Goal: Task Accomplishment & Management: Use online tool/utility

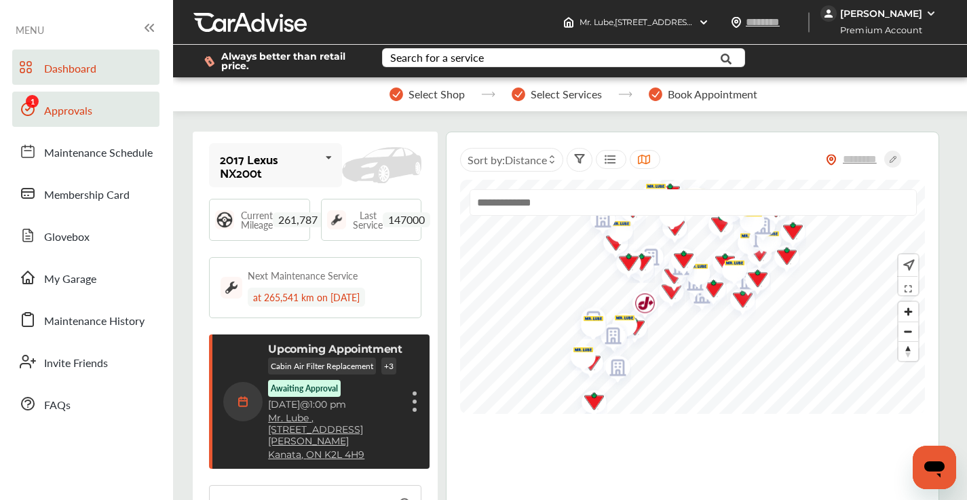
click at [82, 112] on span "Approvals" at bounding box center [68, 111] width 48 height 18
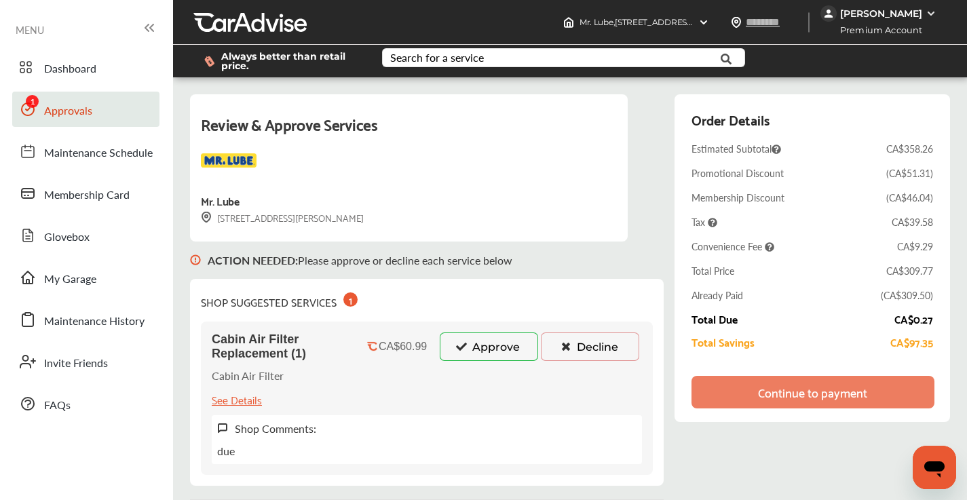
click at [552, 351] on button "Decline" at bounding box center [590, 346] width 98 height 28
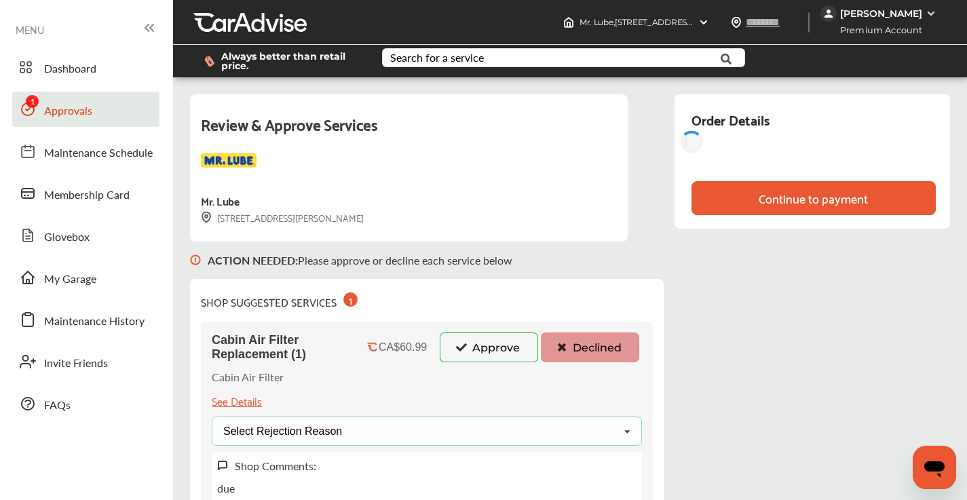
click at [389, 431] on div "Select Rejection Reason Price Not Required More Info Needed Other" at bounding box center [427, 430] width 430 height 29
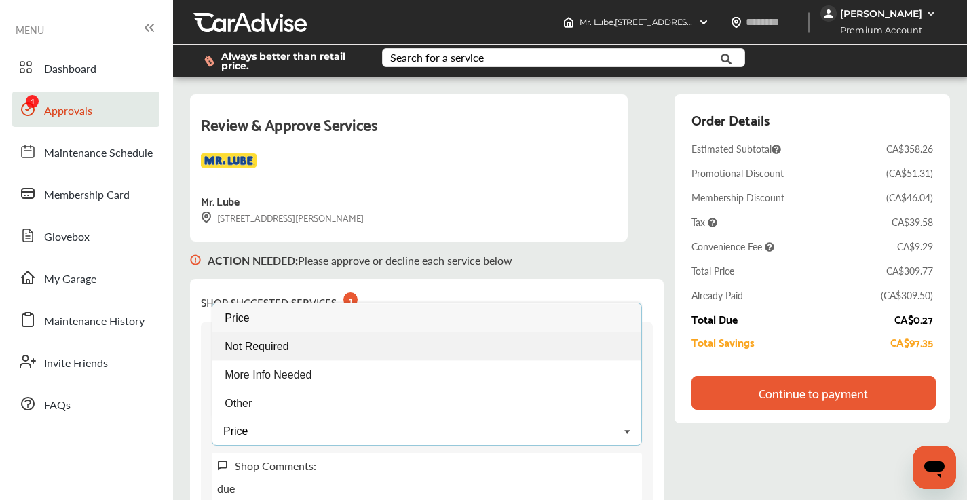
click at [347, 349] on div "Not Required" at bounding box center [426, 346] width 429 height 28
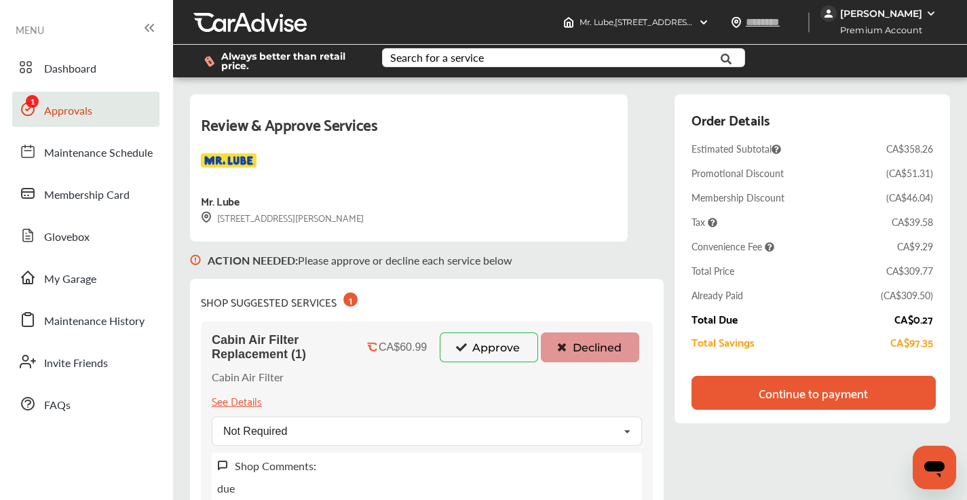
click at [807, 398] on div "Continue to payment" at bounding box center [812, 393] width 109 height 14
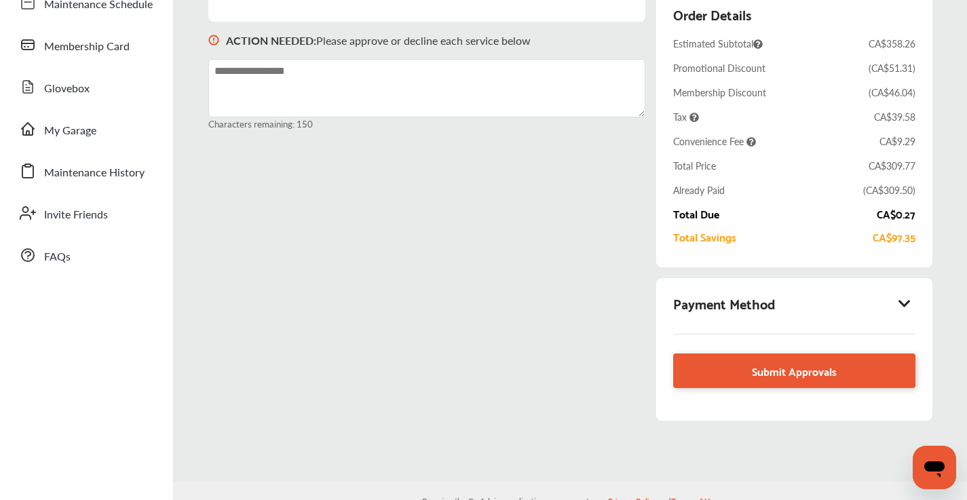
scroll to position [180, 0]
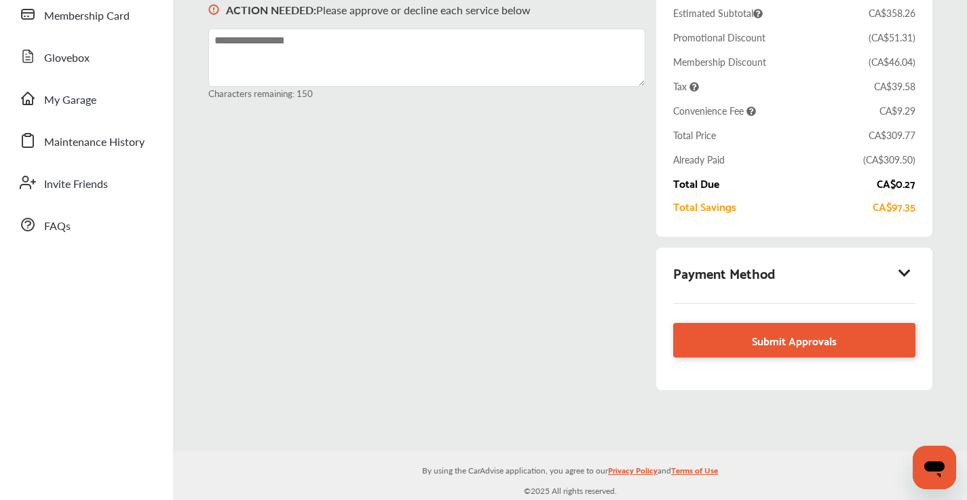
click at [906, 273] on icon at bounding box center [904, 273] width 16 height 14
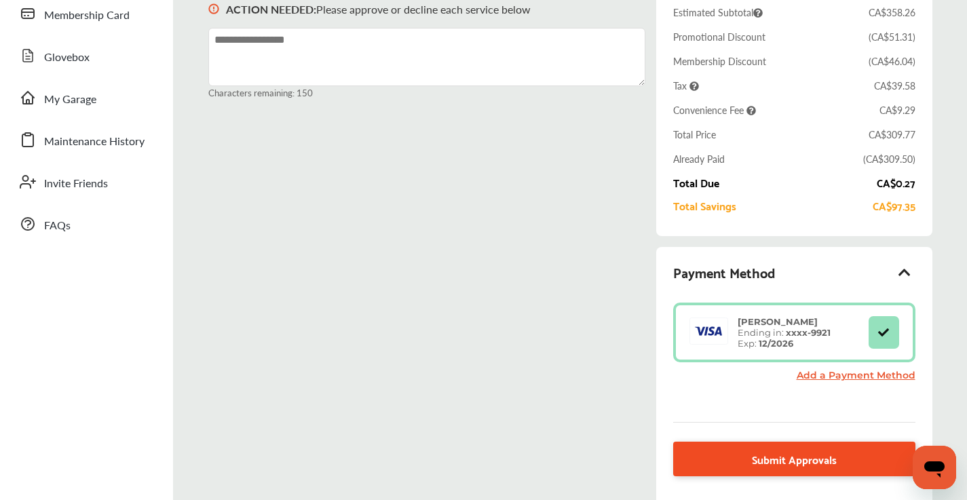
click at [715, 454] on link "Submit Approvals" at bounding box center [793, 459] width 241 height 35
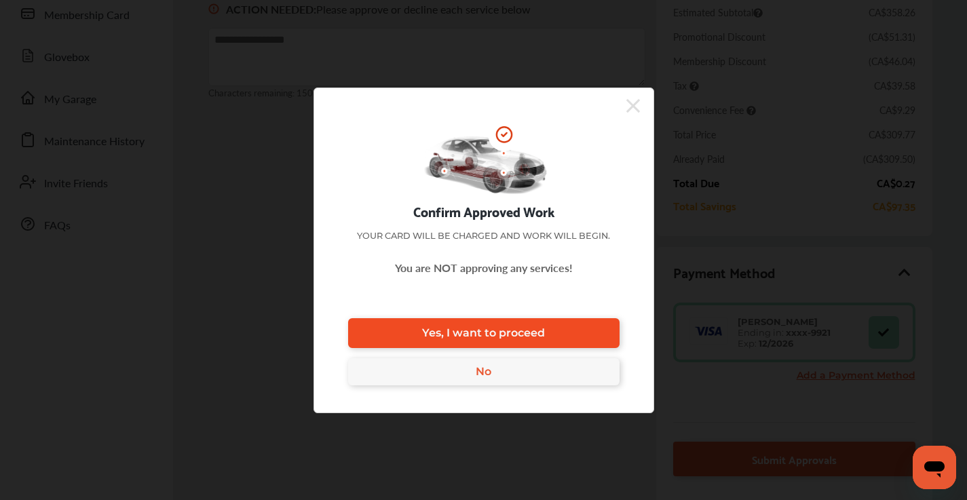
click at [547, 334] on link "Yes, I want to proceed" at bounding box center [483, 333] width 271 height 30
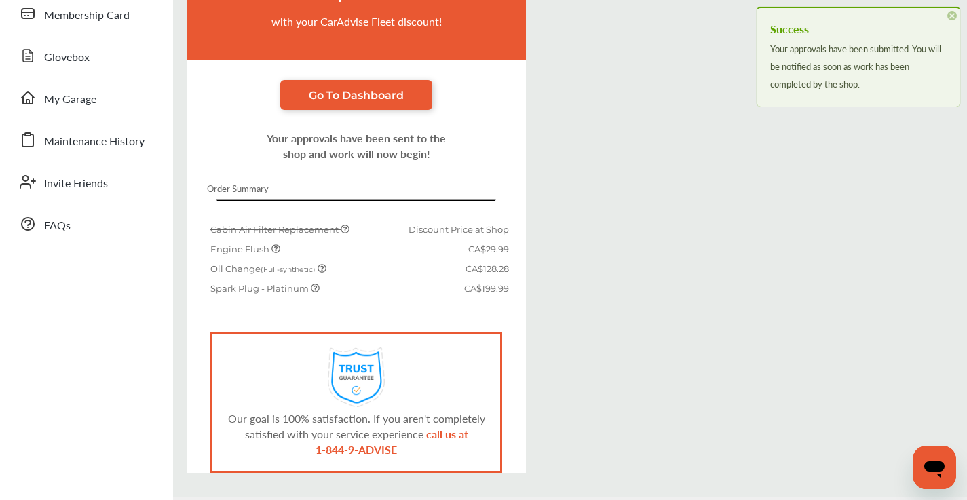
scroll to position [180, 0]
